Goal: Information Seeking & Learning: Learn about a topic

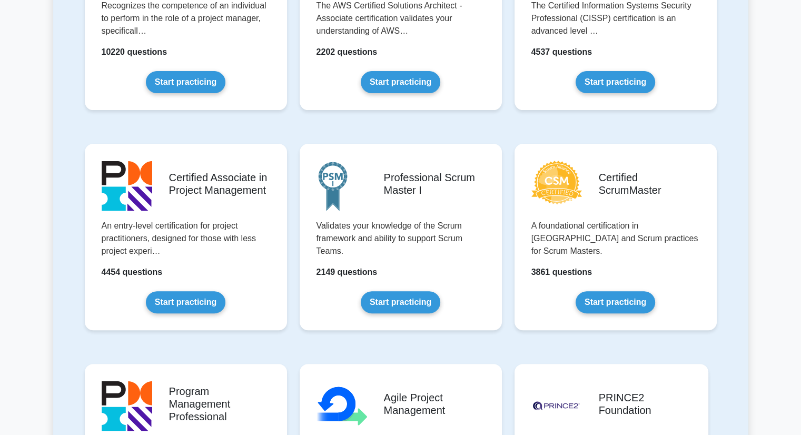
scroll to position [324, 0]
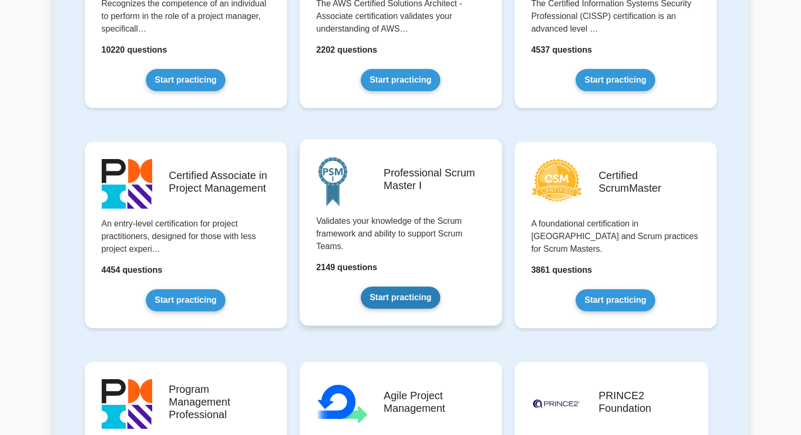
click at [402, 298] on link "Start practicing" at bounding box center [401, 297] width 80 height 22
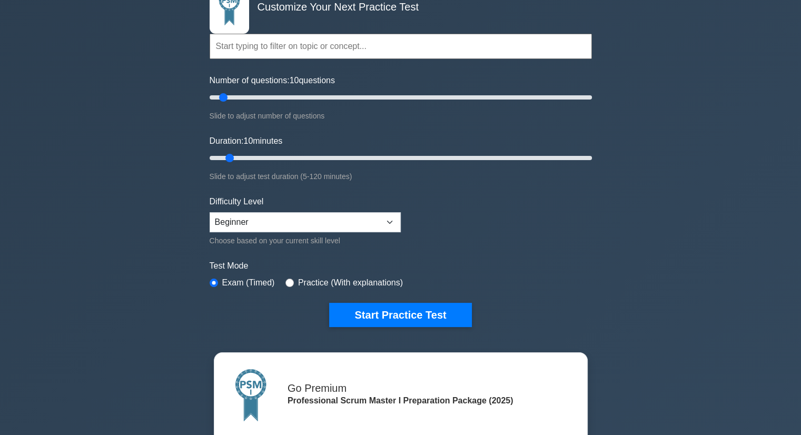
scroll to position [80, 0]
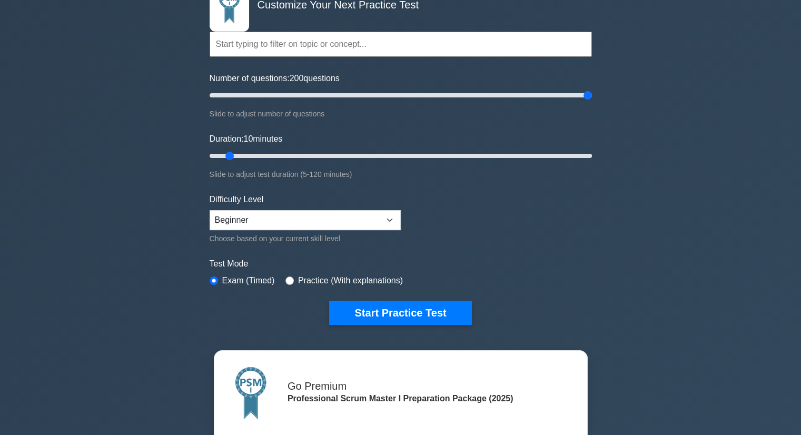
drag, startPoint x: 223, startPoint y: 93, endPoint x: 622, endPoint y: 76, distance: 399.5
type input "200"
click at [592, 89] on input "Number of questions: 200 questions" at bounding box center [401, 95] width 382 height 13
drag, startPoint x: 232, startPoint y: 154, endPoint x: 592, endPoint y: 168, distance: 360.4
type input "120"
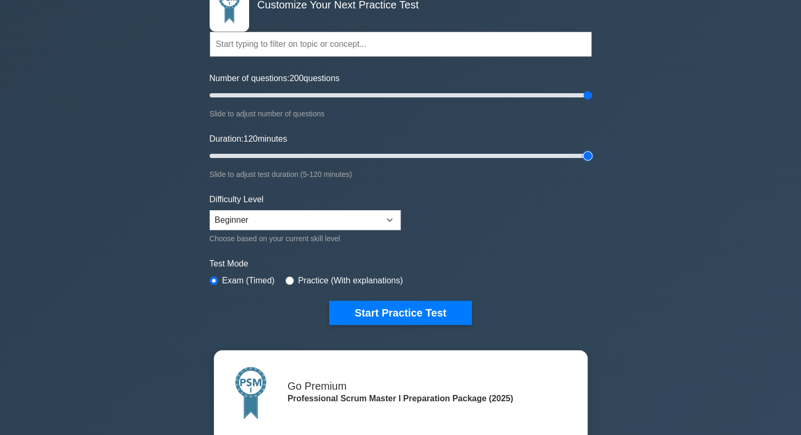
click at [592, 162] on input "Duration: 120 minutes" at bounding box center [401, 156] width 382 height 13
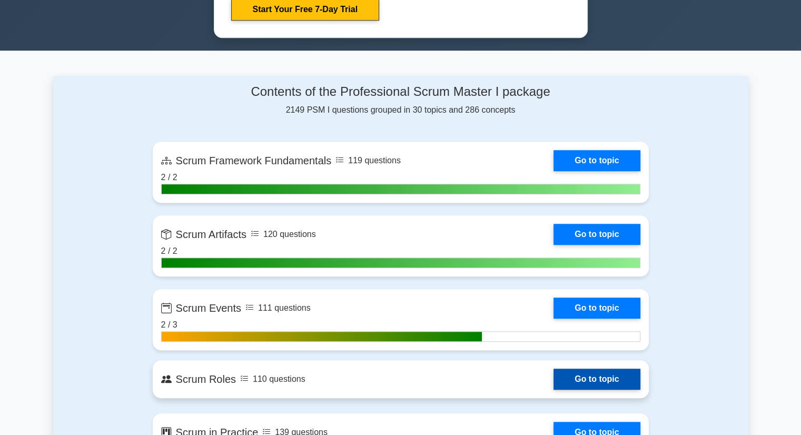
scroll to position [652, 0]
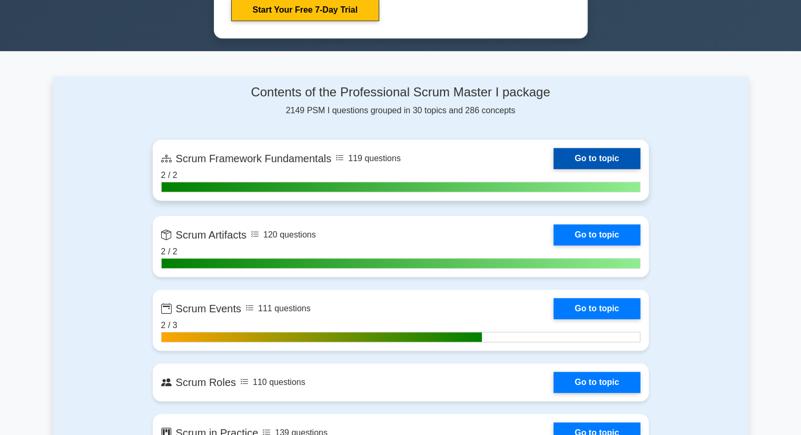
click at [609, 158] on link "Go to topic" at bounding box center [596, 158] width 86 height 21
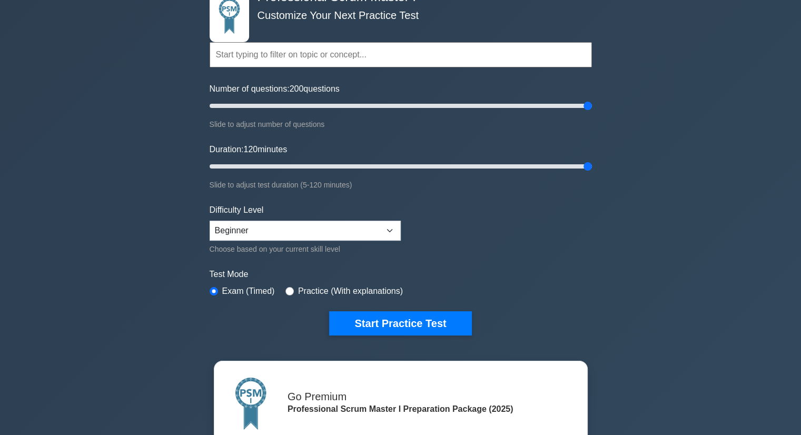
scroll to position [70, 0]
